Goal: Task Accomplishment & Management: Manage account settings

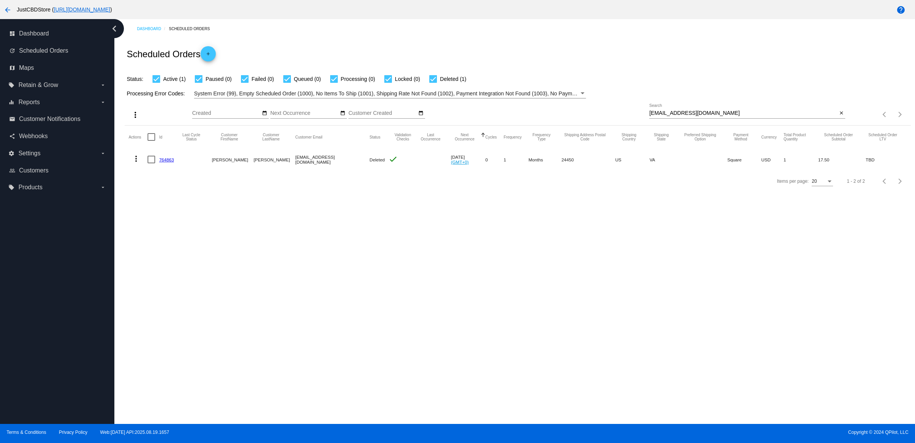
click at [845, 124] on div "Items per page: 20 1 - 2 of 2" at bounding box center [877, 114] width 65 height 21
click at [837, 117] on button "close" at bounding box center [841, 113] width 8 height 8
click at [838, 120] on mat-icon "search" at bounding box center [840, 115] width 9 height 12
click at [838, 116] on input "Search" at bounding box center [747, 113] width 196 height 6
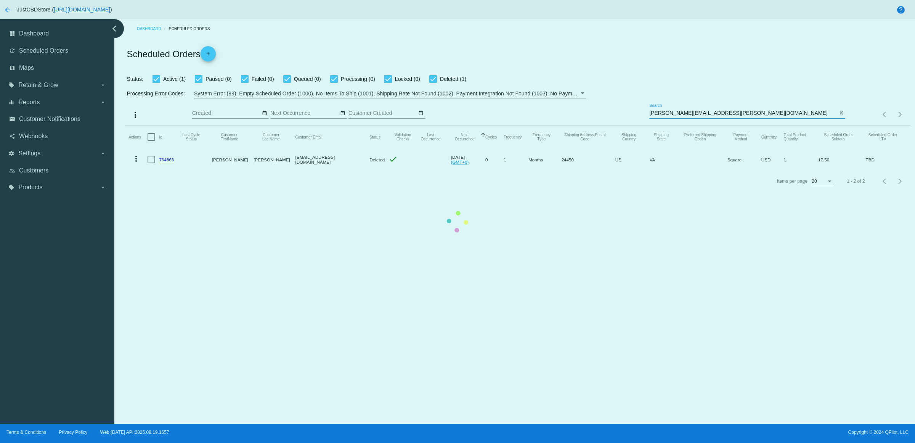
type input "[PERSON_NAME][EMAIL_ADDRESS][PERSON_NAME][DOMAIN_NAME]"
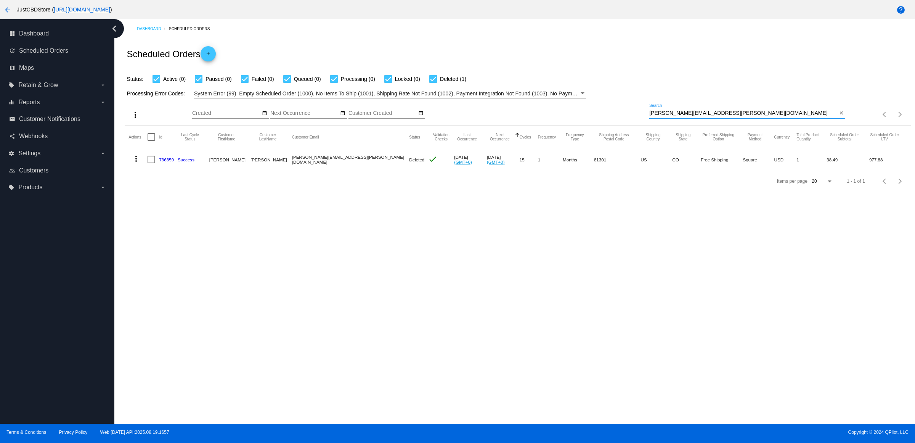
click at [159, 170] on mat-cell at bounding box center [153, 159] width 11 height 22
click at [164, 162] on link "736359" at bounding box center [166, 159] width 15 height 5
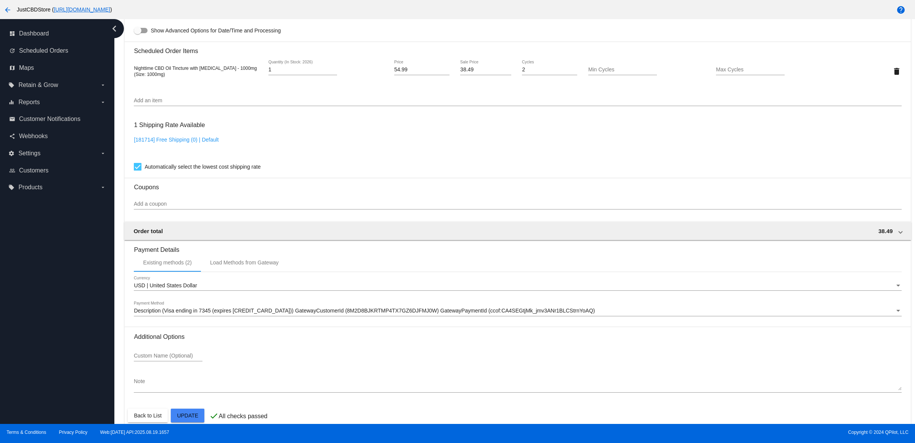
scroll to position [548, 0]
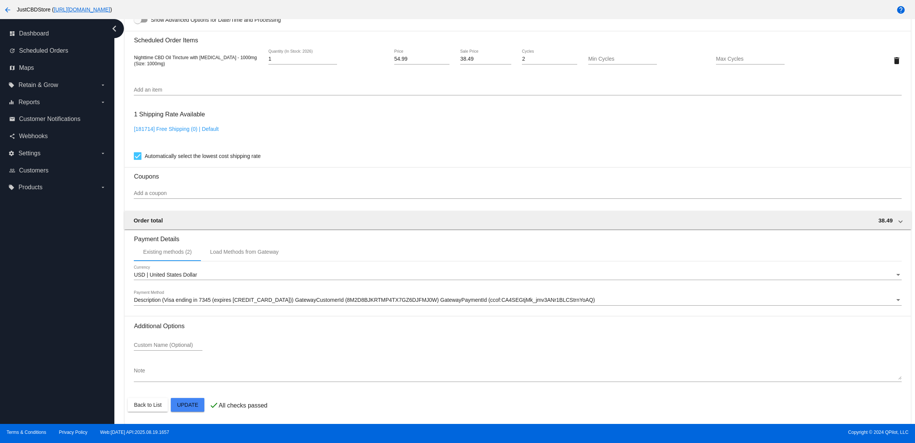
click at [345, 303] on div "Description (Visa ending in 7345 (expires [CREDIT_CARD_DATA])) GatewayCustomerI…" at bounding box center [518, 298] width 768 height 15
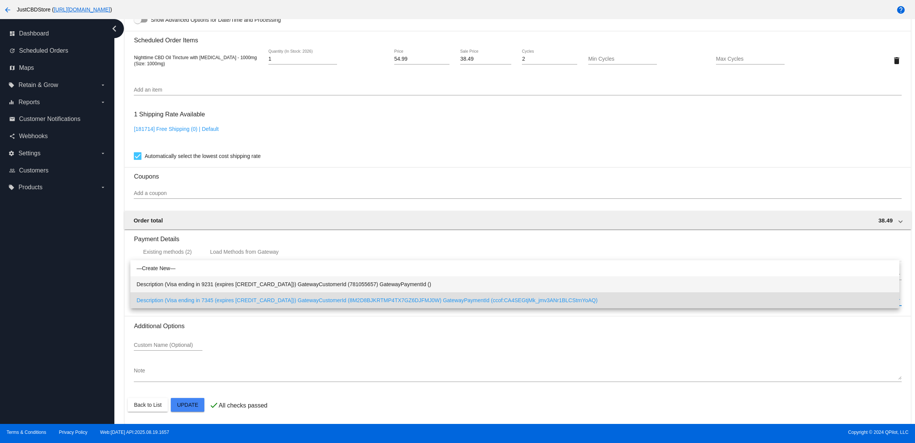
click at [354, 283] on span "Description (Visa ending in 9231 (expires [CREDIT_CARD_DATA])) GatewayCustomerI…" at bounding box center [514, 284] width 757 height 16
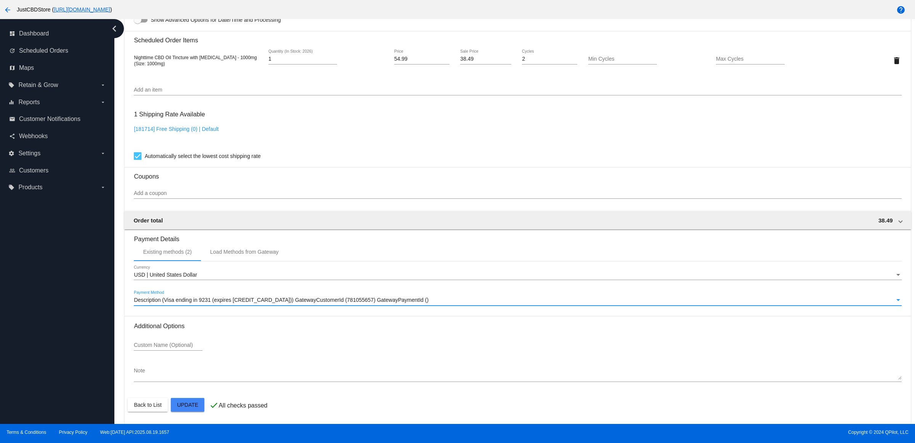
click at [198, 409] on mat-card "Customer 1816136: [PERSON_NAME] [PERSON_NAME][EMAIL_ADDRESS][PERSON_NAME][DOMAI…" at bounding box center [518, 42] width 786 height 763
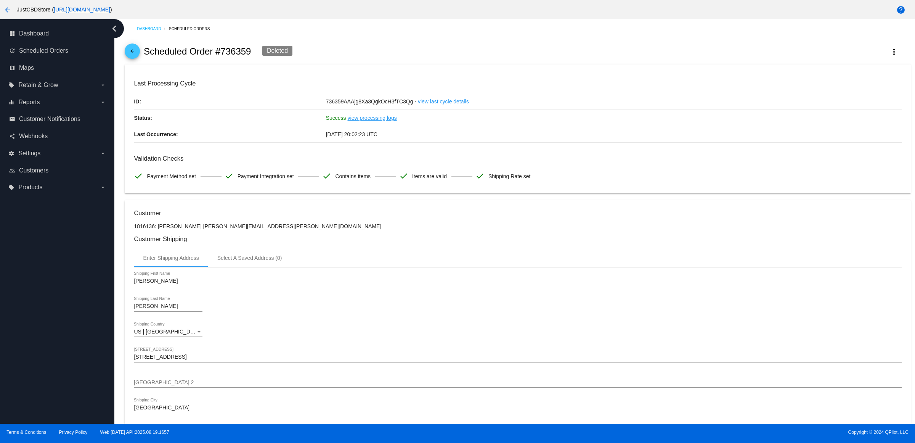
scroll to position [381, 0]
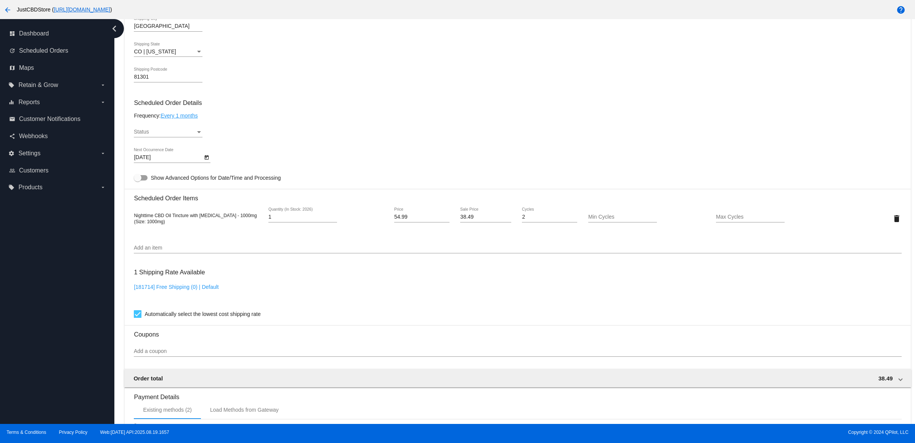
click at [354, 252] on div "Add an item" at bounding box center [518, 245] width 768 height 15
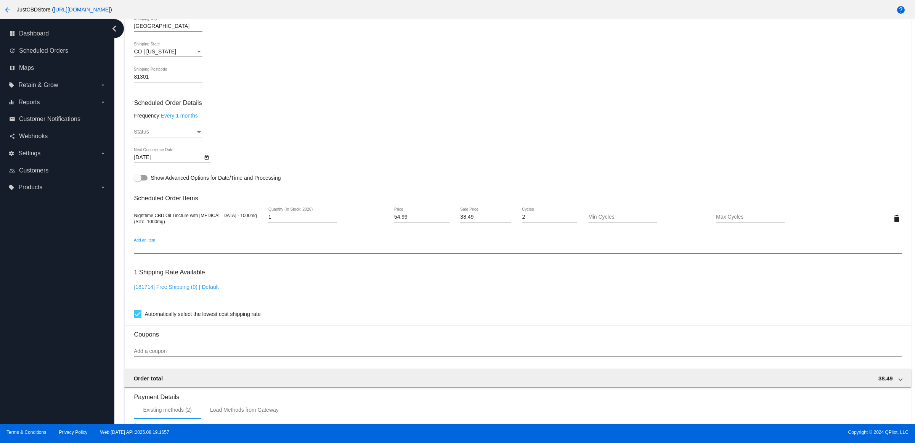
click at [351, 251] on input "Add an item" at bounding box center [518, 248] width 768 height 6
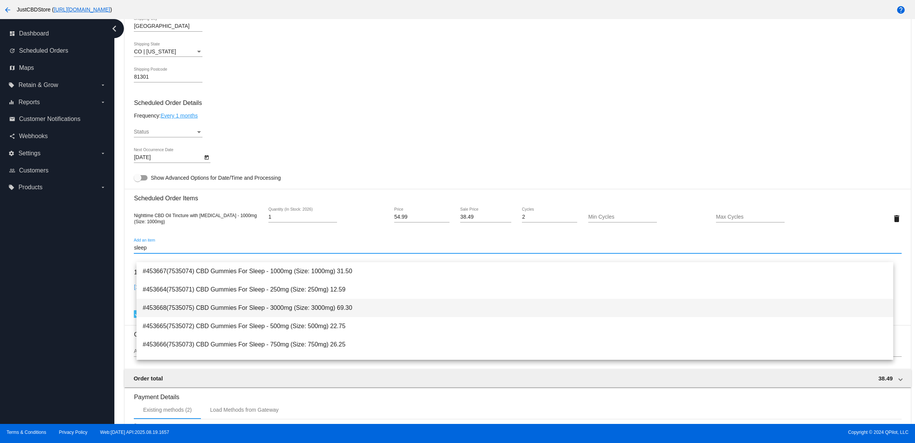
type input "sleep"
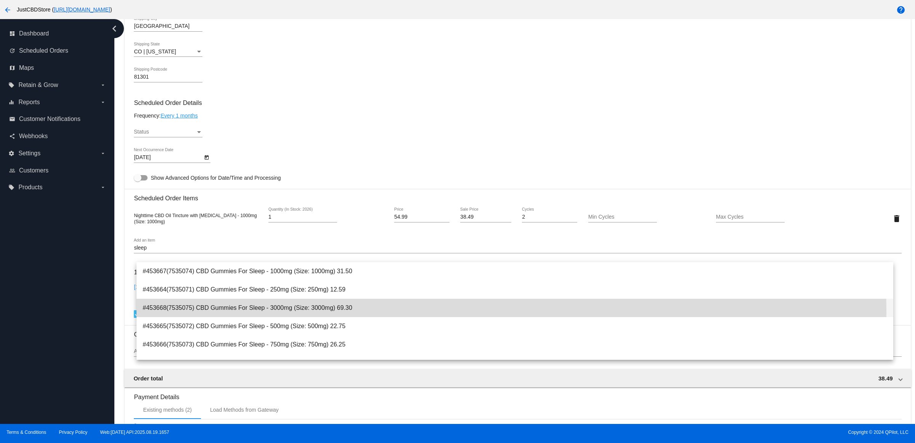
click at [338, 311] on span "#453668(7535075) CBD Gummies For Sleep - 3000mg (Size: 3000mg) 69.30" at bounding box center [515, 308] width 745 height 18
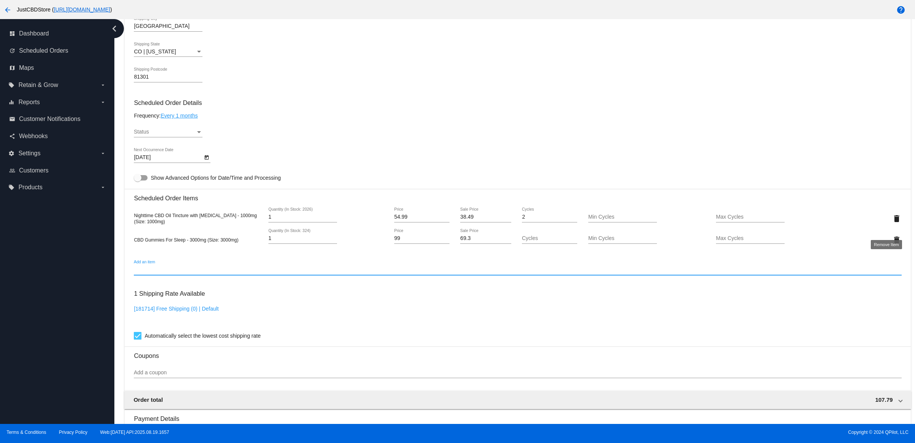
click at [892, 223] on mat-icon "delete" at bounding box center [896, 218] width 9 height 9
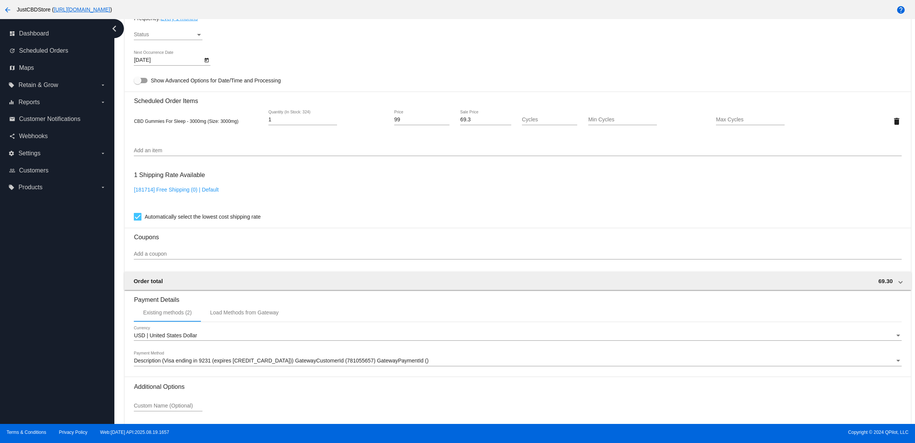
scroll to position [548, 0]
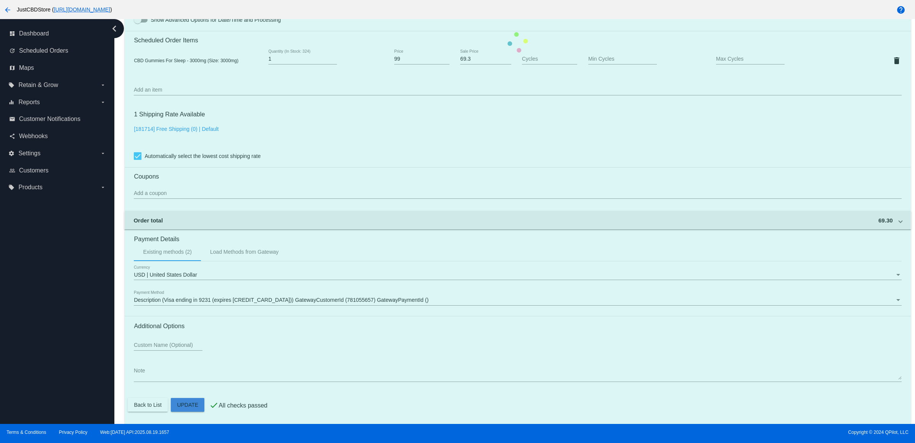
click at [192, 408] on mat-card "Customer 1816136: [PERSON_NAME] [PERSON_NAME][EMAIL_ADDRESS][PERSON_NAME][DOMAI…" at bounding box center [518, 42] width 786 height 763
